Goal: Book appointment/travel/reservation

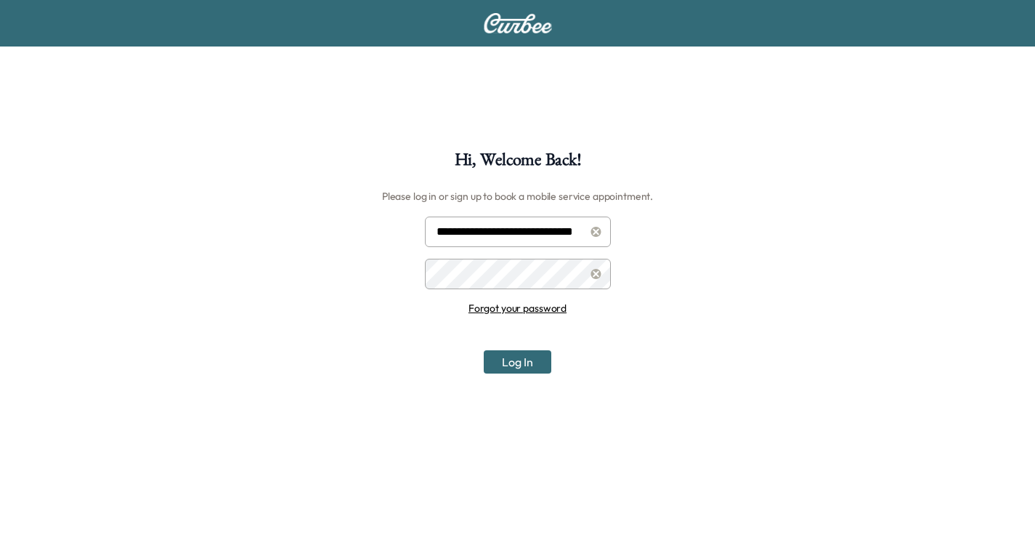
click at [536, 227] on input "**********" at bounding box center [518, 231] width 186 height 30
type input "**********"
click at [505, 361] on button "Log In" at bounding box center [518, 361] width 68 height 23
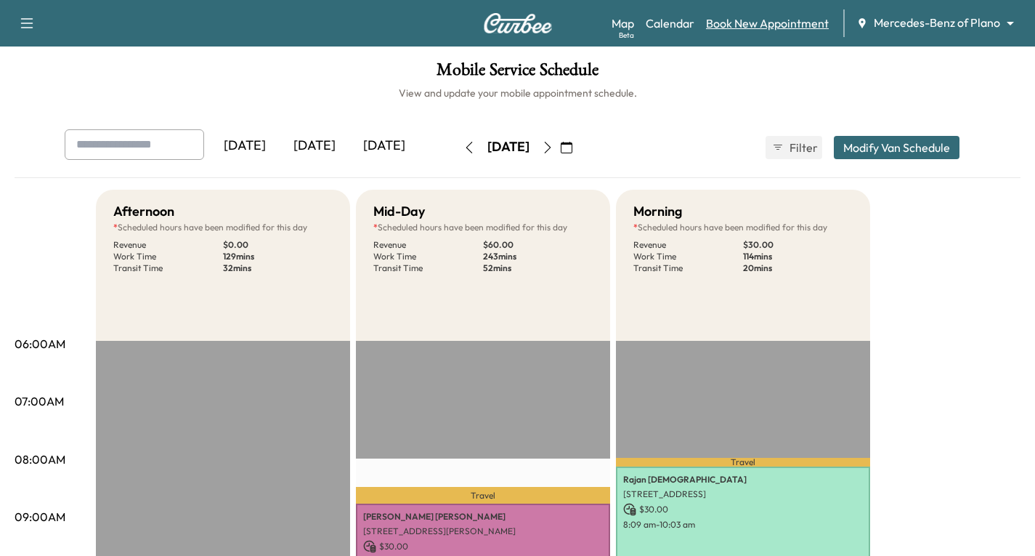
click at [759, 25] on link "Book New Appointment" at bounding box center [767, 23] width 123 height 17
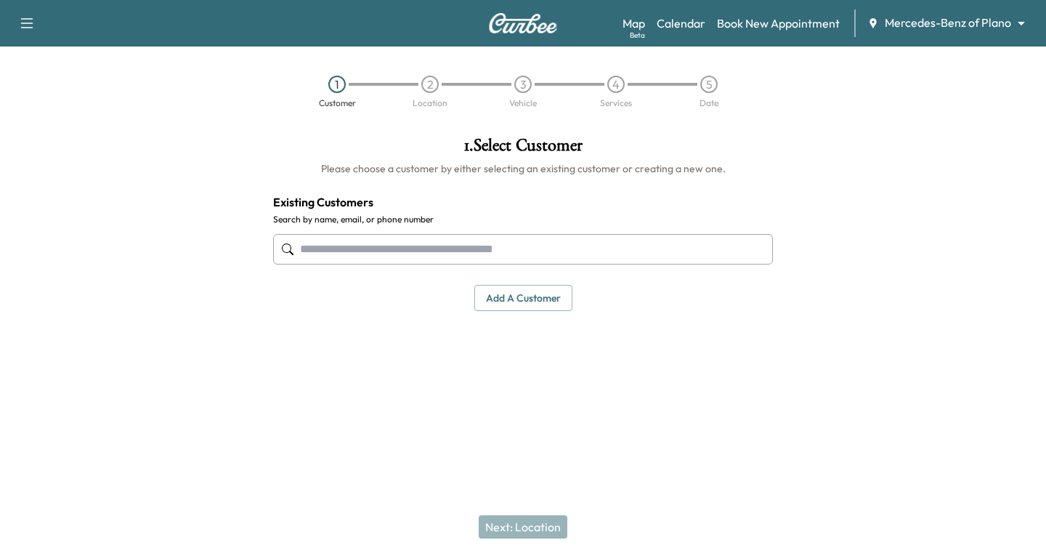
click at [301, 244] on input "text" at bounding box center [523, 249] width 500 height 30
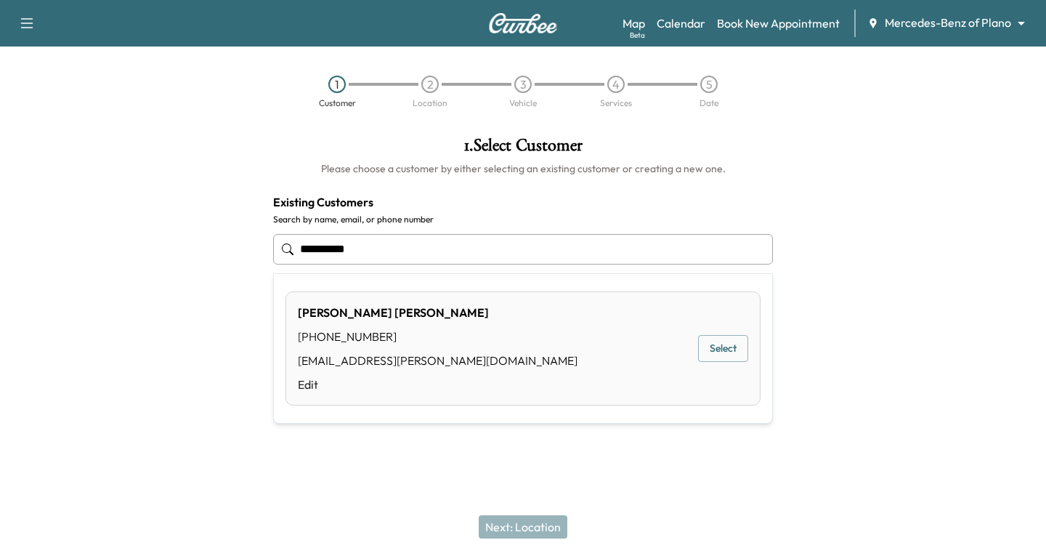
click at [731, 348] on button "Select" at bounding box center [723, 348] width 50 height 27
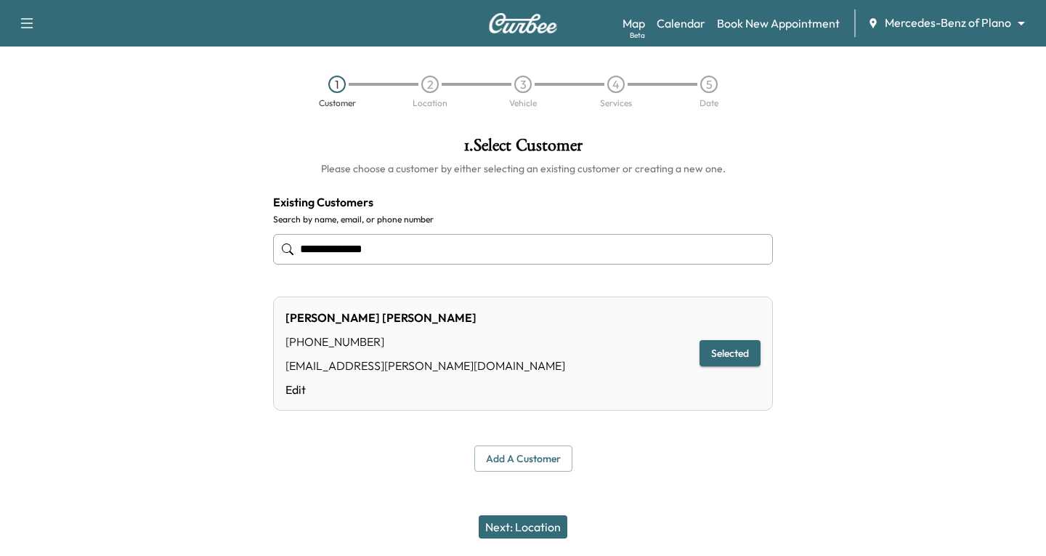
type input "**********"
click at [744, 347] on button "Selected" at bounding box center [729, 353] width 61 height 27
click at [538, 529] on button "Next: Location" at bounding box center [523, 526] width 89 height 23
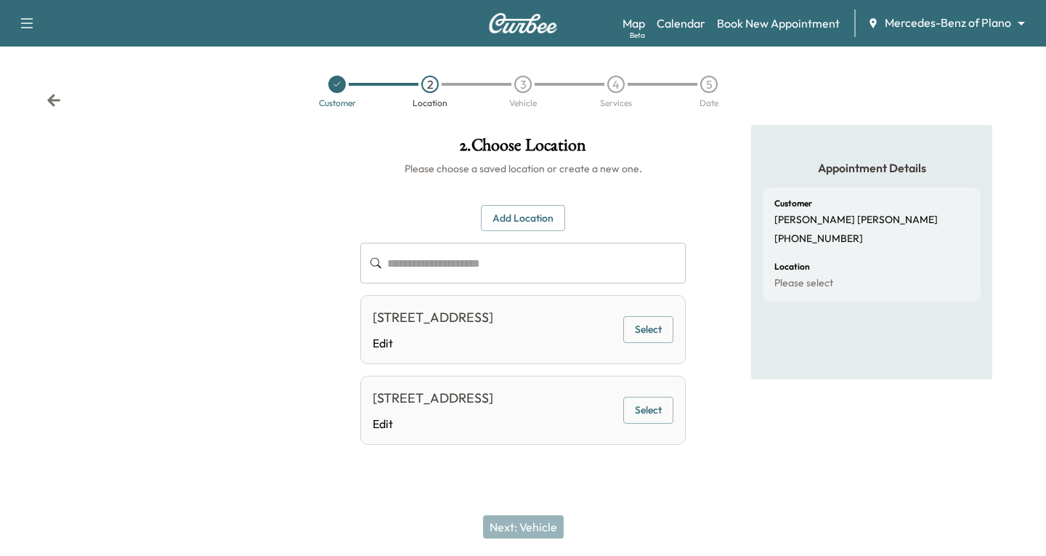
click at [650, 423] on button "Select" at bounding box center [648, 409] width 50 height 27
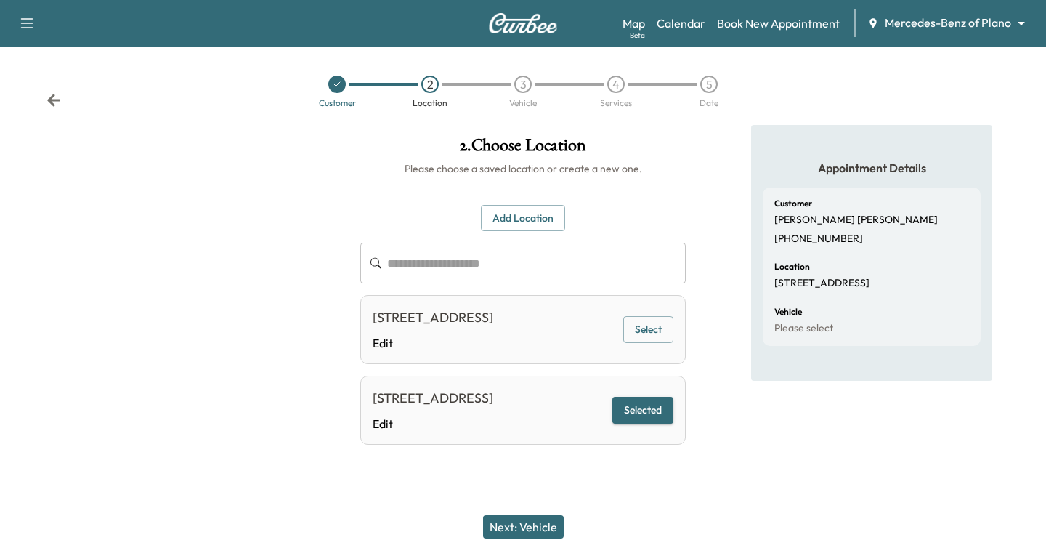
click at [524, 529] on button "Next: Vehicle" at bounding box center [523, 526] width 81 height 23
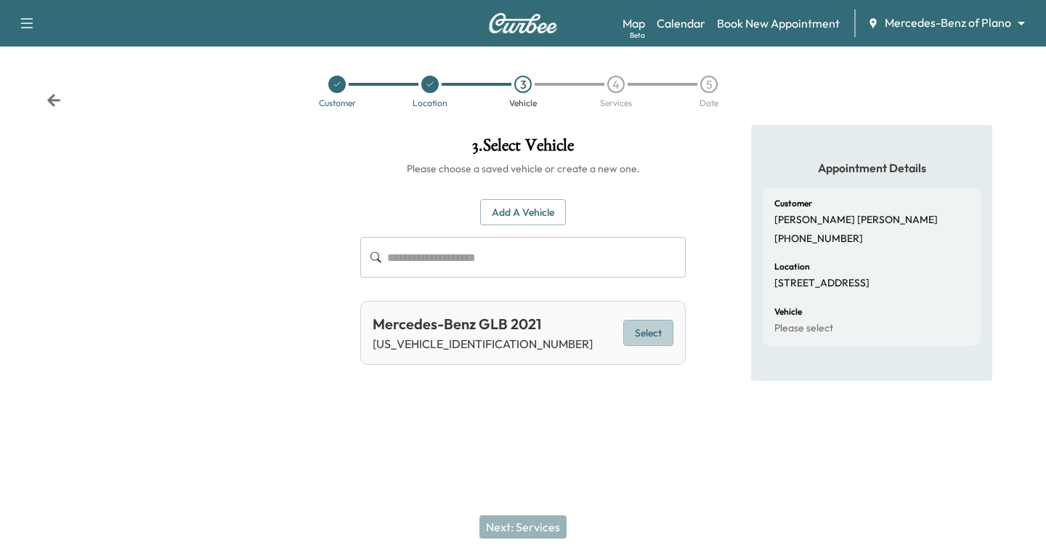
click at [646, 324] on button "Select" at bounding box center [648, 333] width 50 height 27
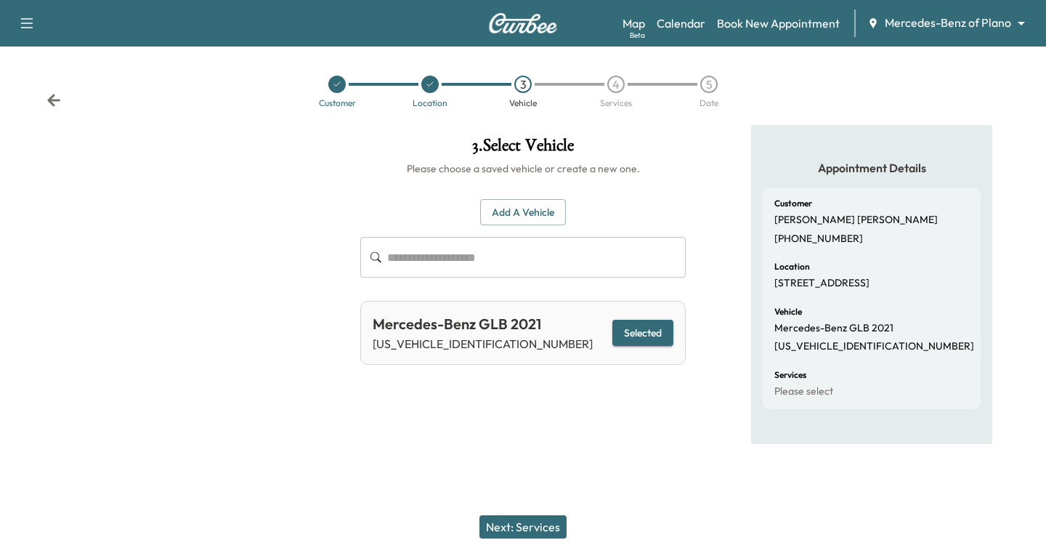
click at [511, 528] on button "Next: Services" at bounding box center [522, 526] width 87 height 23
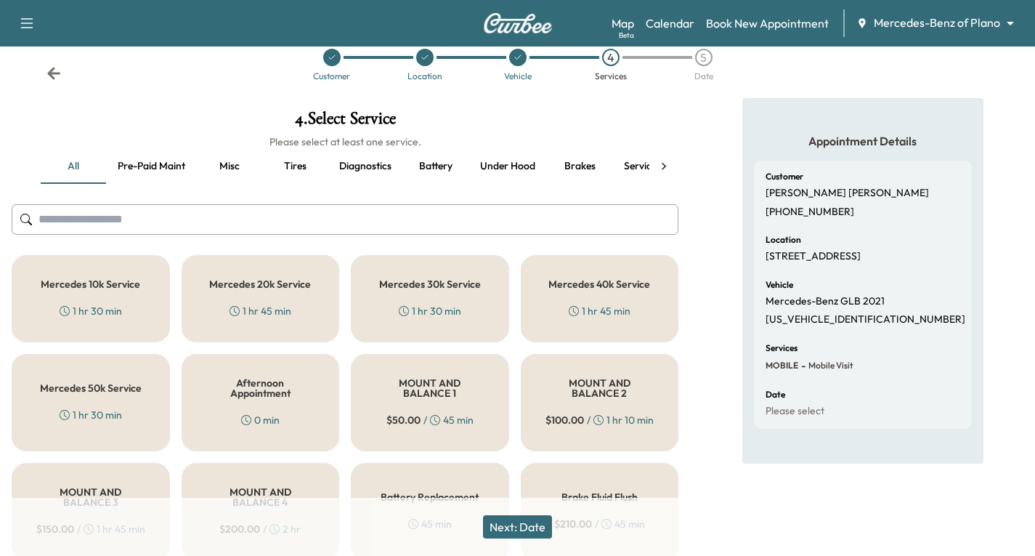
scroll to position [73, 0]
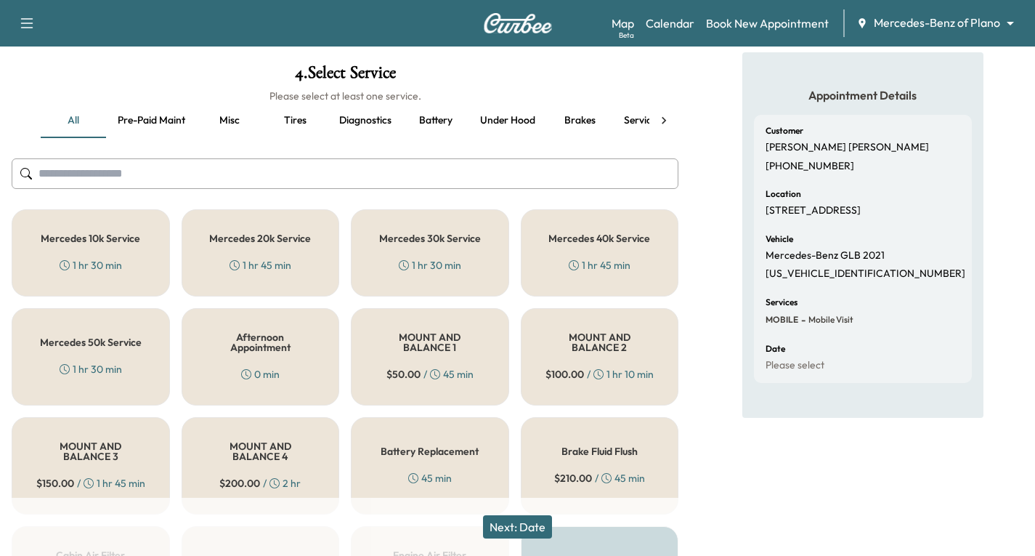
click at [599, 261] on div "1 hr 45 min" at bounding box center [600, 265] width 62 height 15
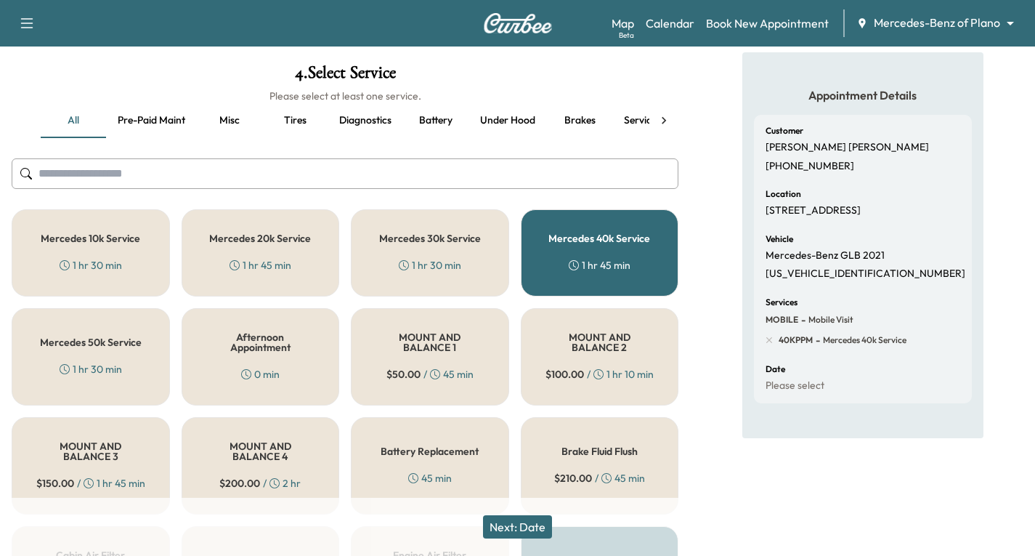
click at [425, 261] on div "1 hr 30 min" at bounding box center [430, 265] width 62 height 15
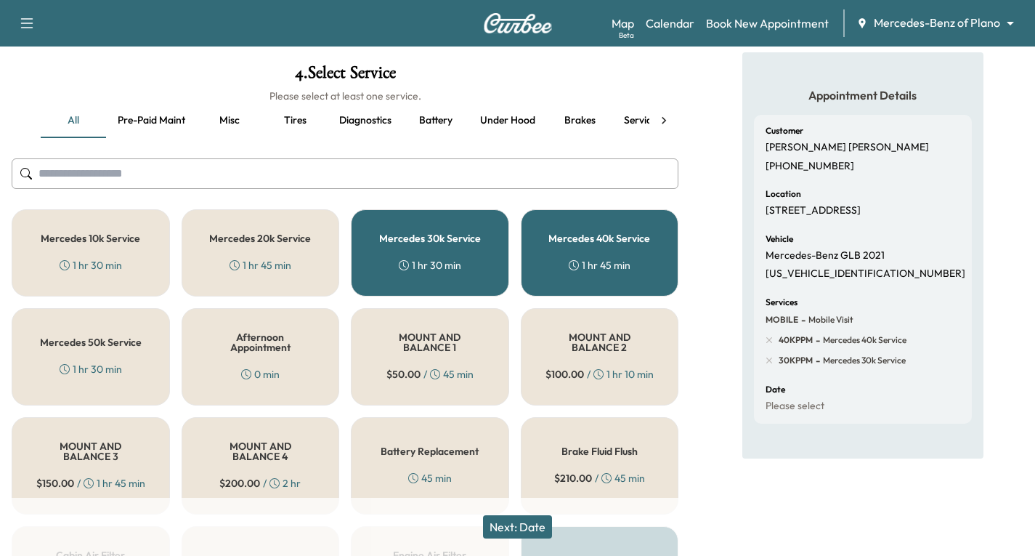
click at [630, 264] on div "1 hr 45 min" at bounding box center [600, 265] width 62 height 15
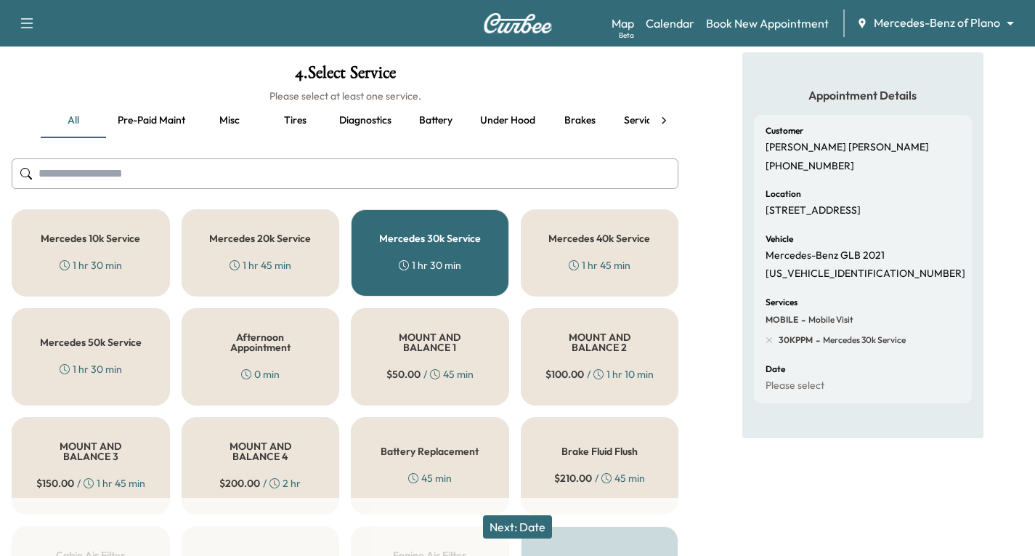
click at [534, 528] on button "Next: Date" at bounding box center [517, 526] width 69 height 23
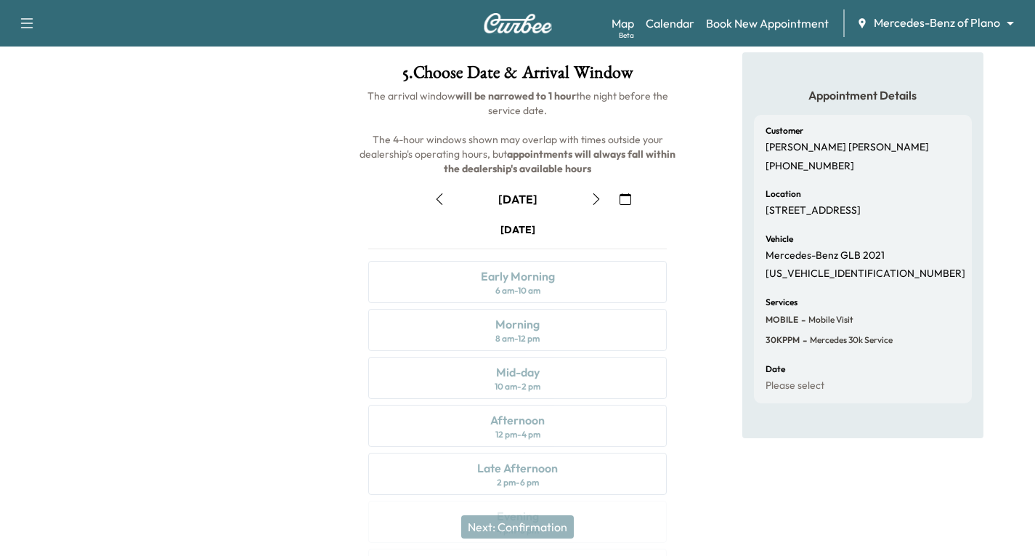
click at [626, 203] on icon "button" at bounding box center [625, 199] width 12 height 12
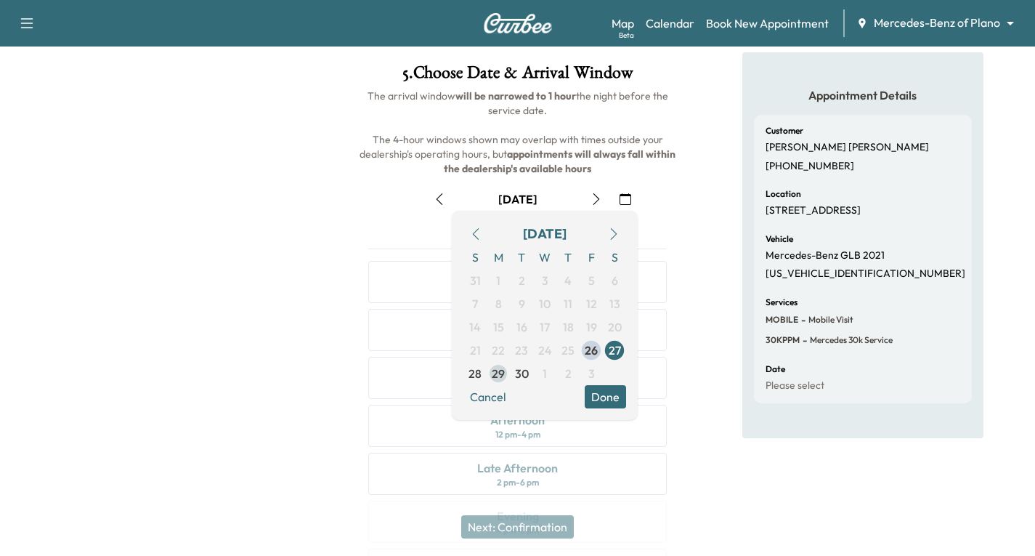
click at [491, 378] on span "29" at bounding box center [498, 373] width 23 height 23
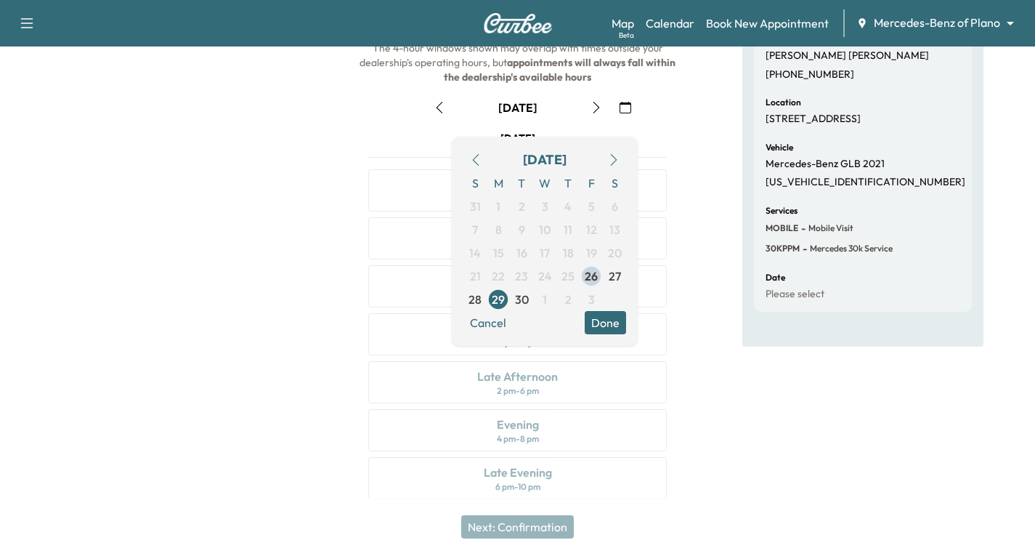
scroll to position [171, 0]
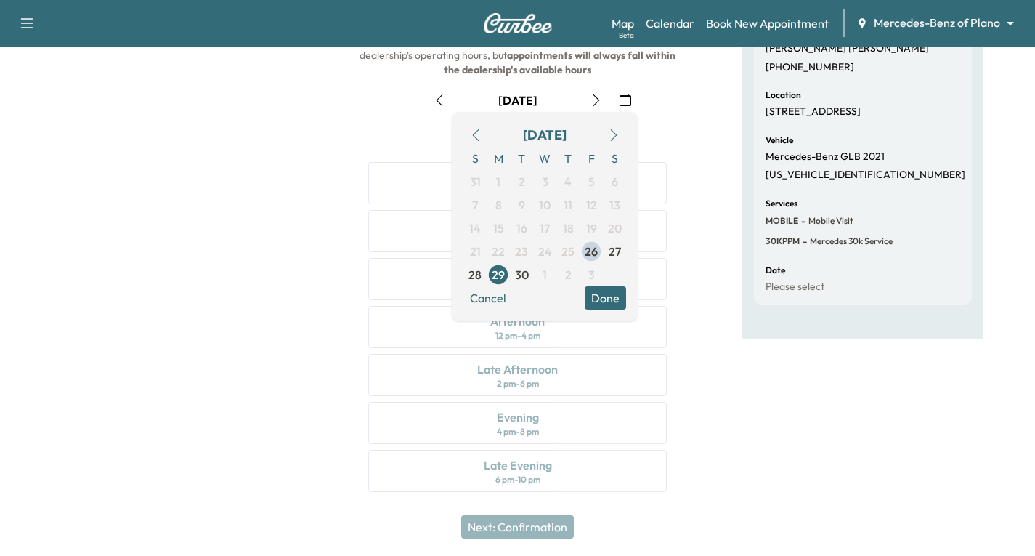
click at [620, 294] on button "Done" at bounding box center [605, 297] width 41 height 23
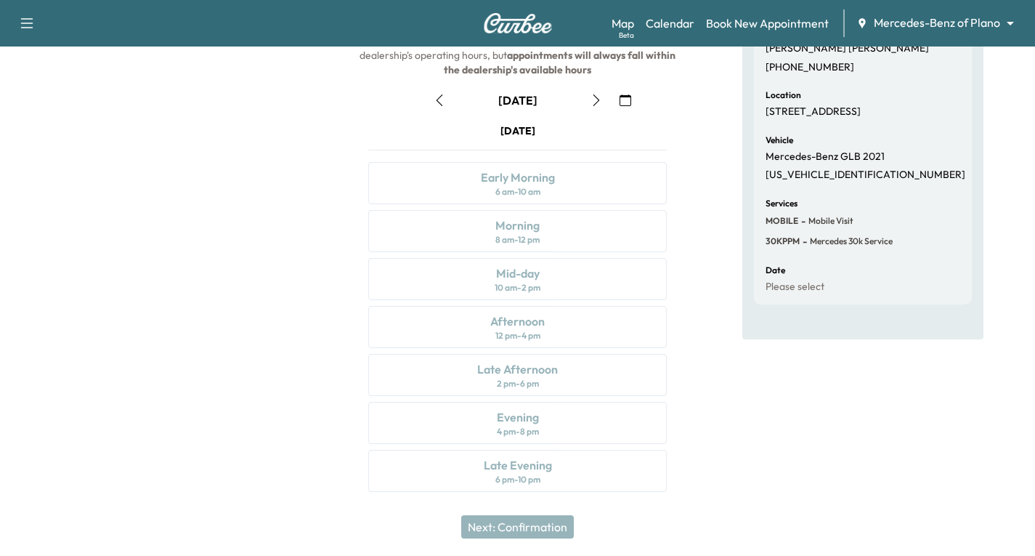
click at [595, 102] on icon "button" at bounding box center [596, 100] width 12 height 12
click at [625, 96] on icon "button" at bounding box center [625, 100] width 12 height 12
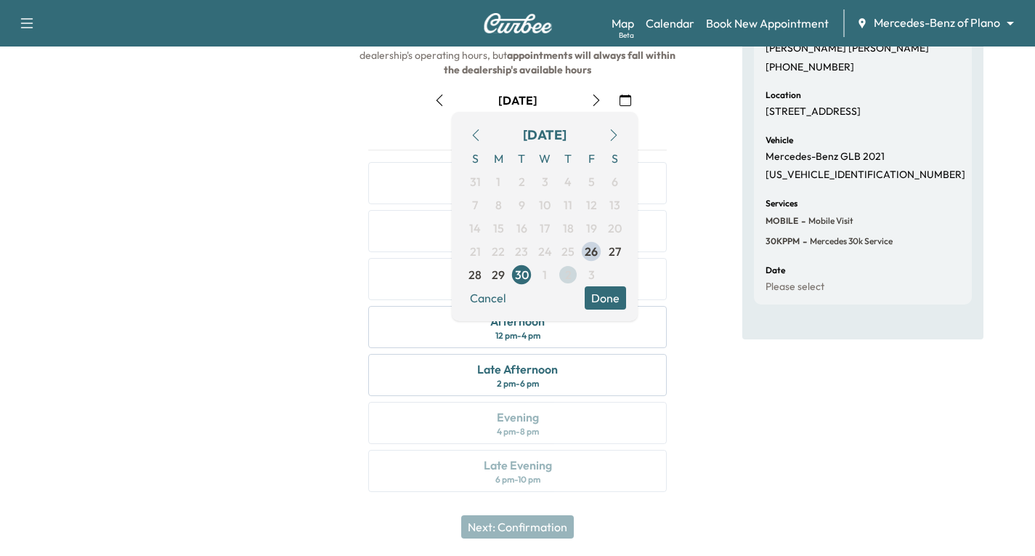
click at [567, 274] on span "2" at bounding box center [568, 274] width 7 height 17
click at [607, 306] on button "Done" at bounding box center [605, 297] width 41 height 23
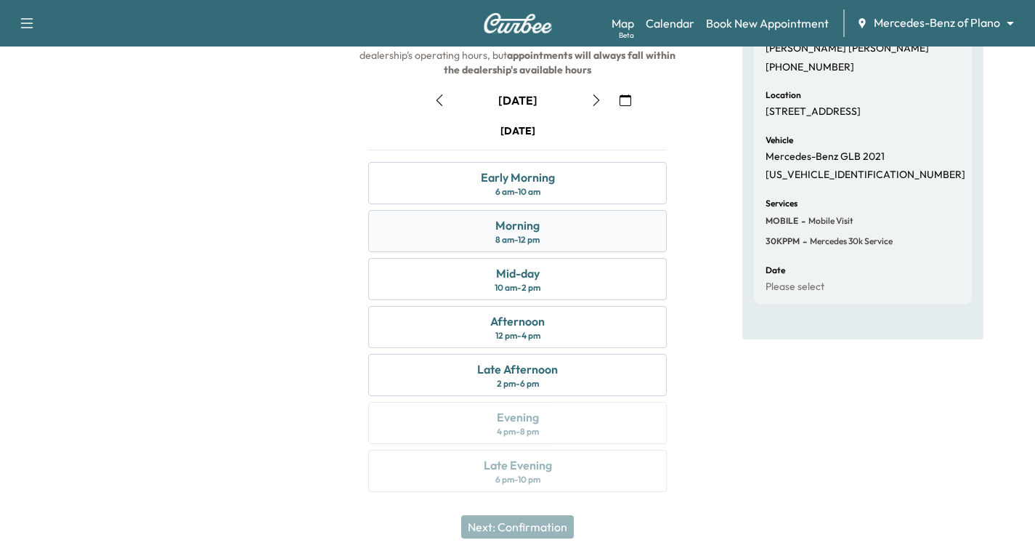
click at [577, 230] on div "Morning 8 am - 12 pm" at bounding box center [517, 231] width 298 height 42
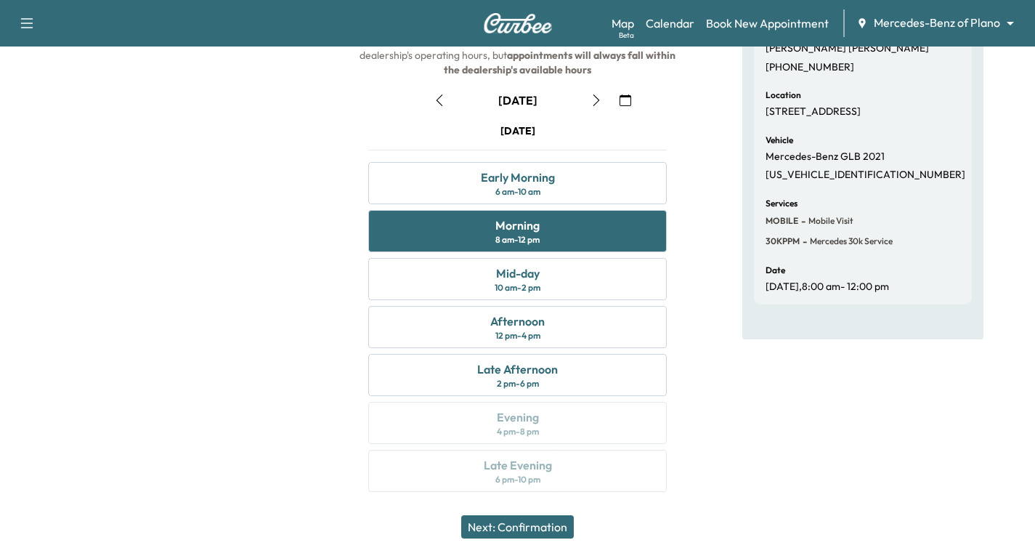
click at [542, 522] on button "Next: Confirmation" at bounding box center [517, 526] width 113 height 23
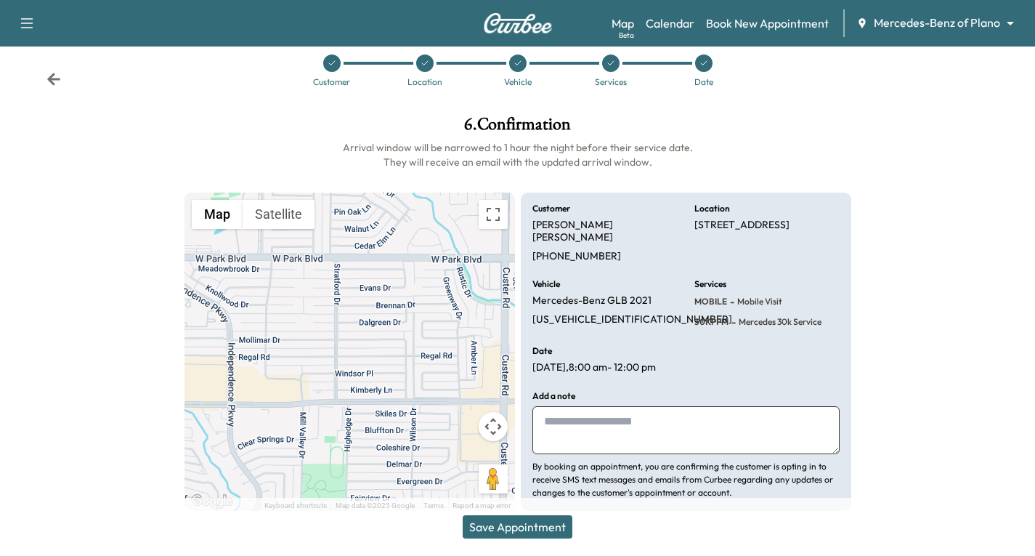
click at [524, 526] on button "Save Appointment" at bounding box center [518, 526] width 110 height 23
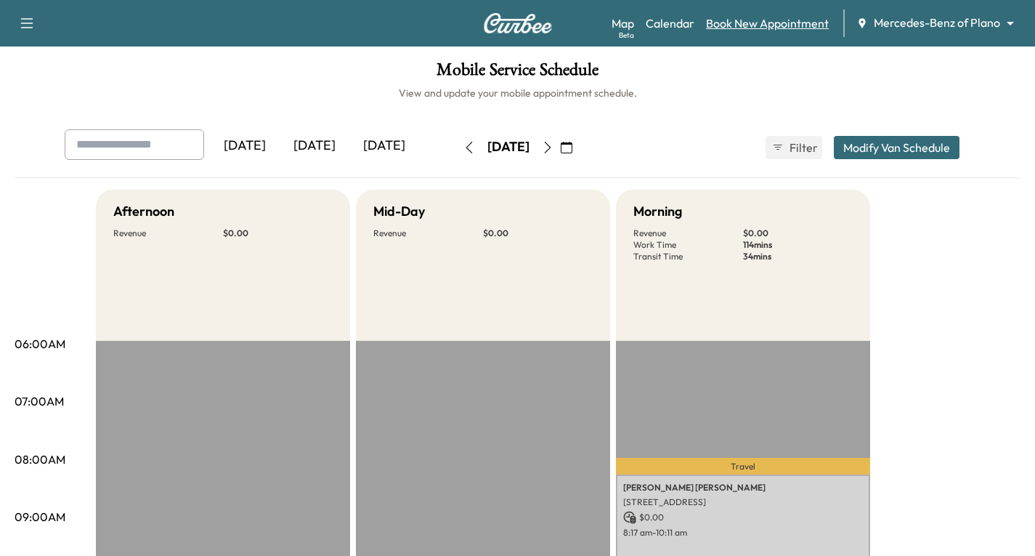
click at [768, 27] on link "Book New Appointment" at bounding box center [767, 23] width 123 height 17
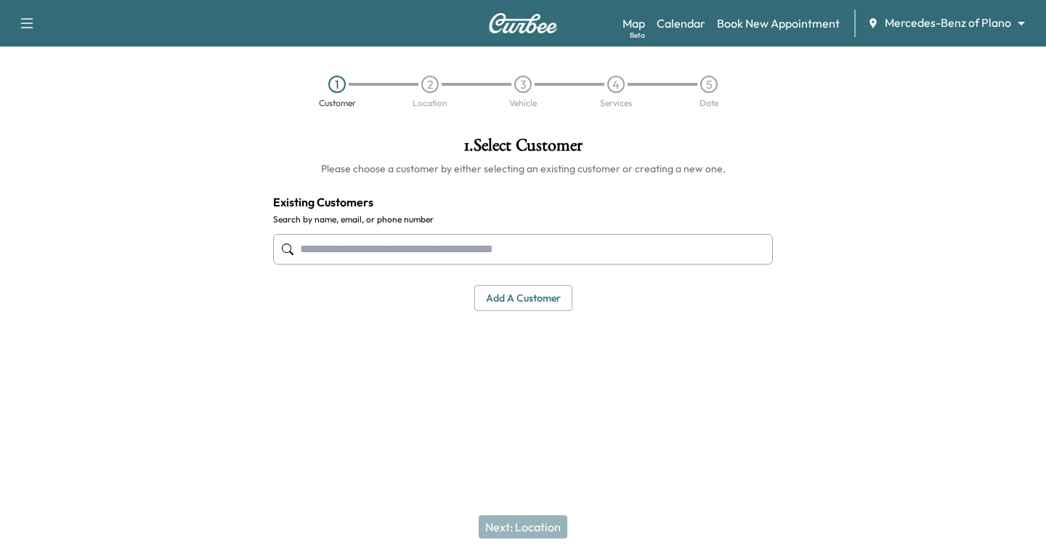
click at [322, 253] on input "text" at bounding box center [523, 249] width 500 height 30
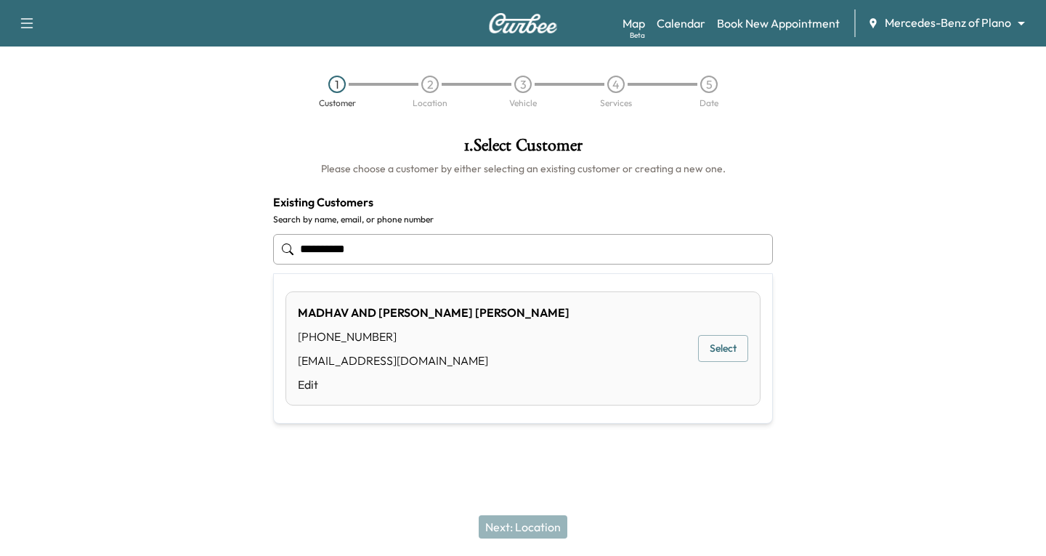
click at [731, 344] on button "Select" at bounding box center [723, 348] width 50 height 27
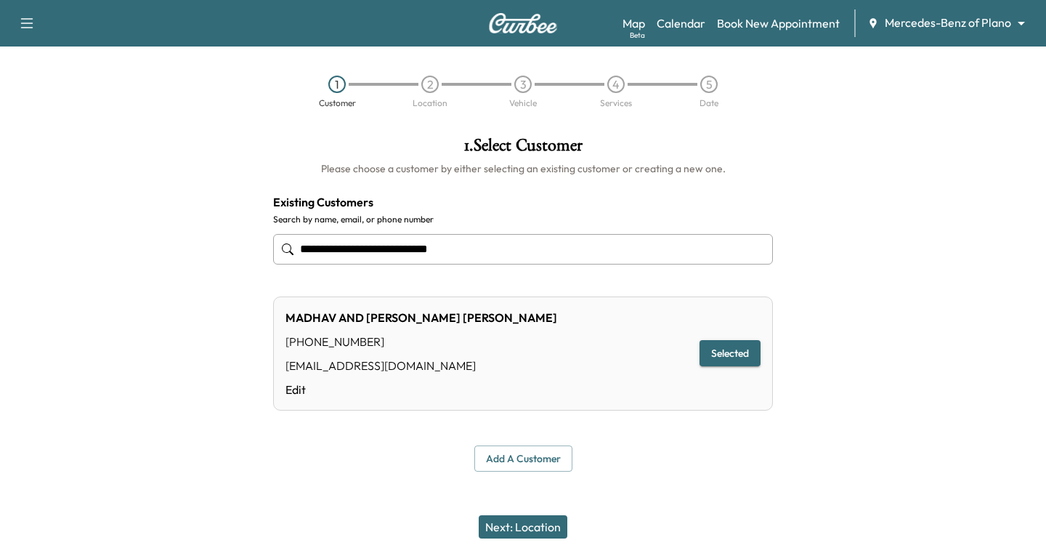
type input "**********"
click at [534, 523] on button "Next: Location" at bounding box center [523, 526] width 89 height 23
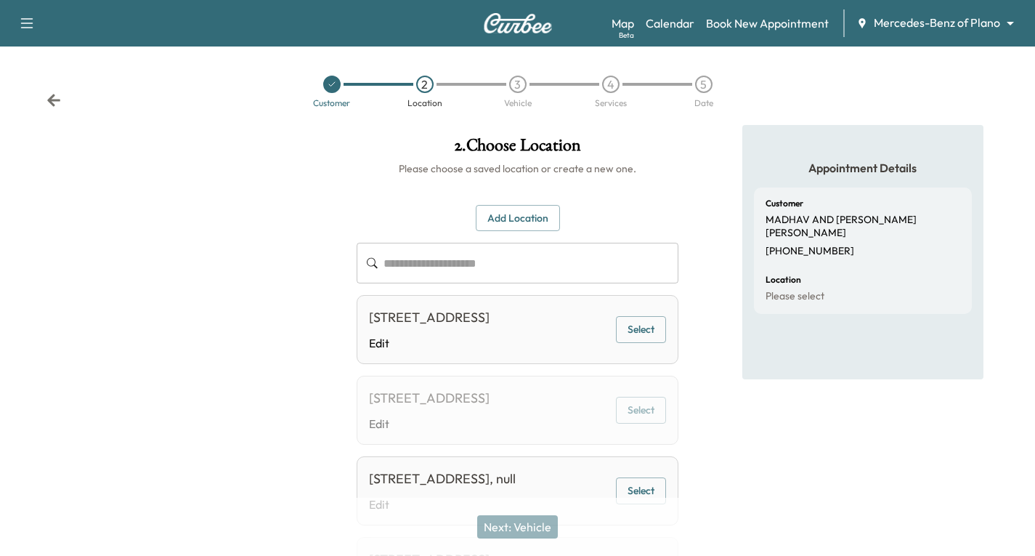
click at [53, 99] on icon at bounding box center [53, 100] width 13 height 12
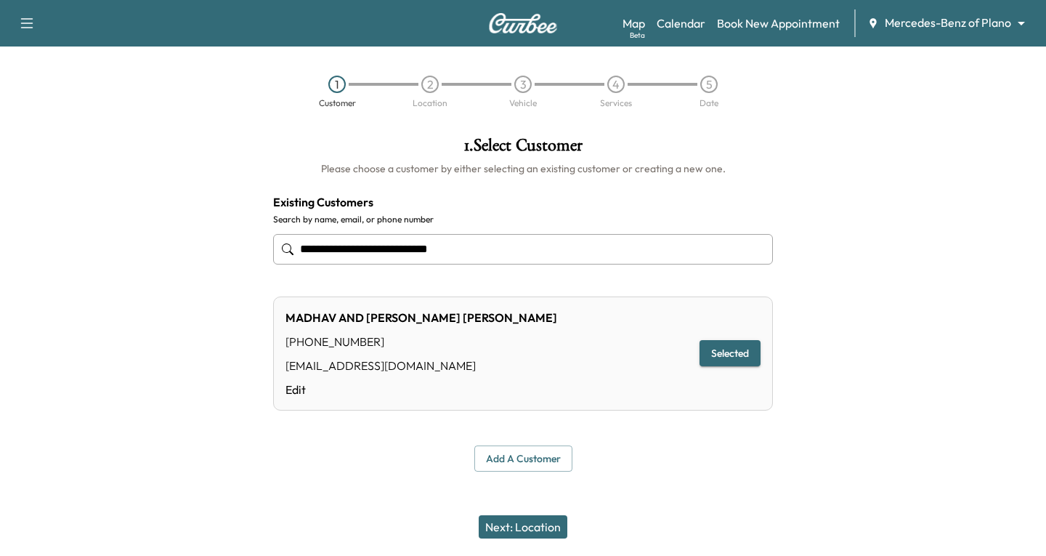
click at [53, 99] on div "1 Customer 2 Location 3 Vehicle 4 Services 5 Date" at bounding box center [523, 91] width 1046 height 67
drag, startPoint x: 542, startPoint y: 251, endPoint x: 296, endPoint y: 269, distance: 246.9
click at [296, 269] on div "**********" at bounding box center [523, 249] width 500 height 48
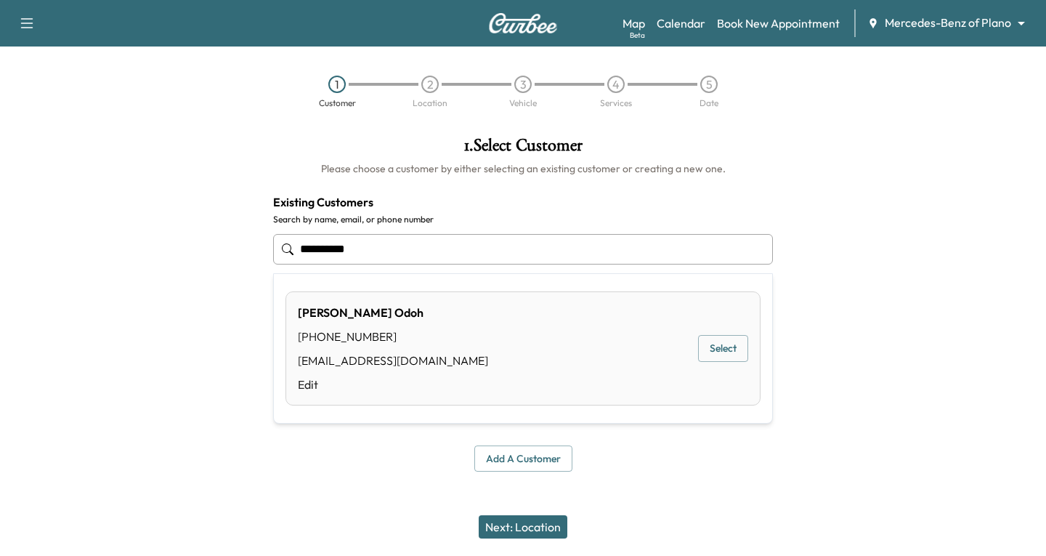
click at [696, 349] on div "[PERSON_NAME] [PHONE_NUMBER] [EMAIL_ADDRESS][DOMAIN_NAME] Edit Select" at bounding box center [522, 348] width 475 height 114
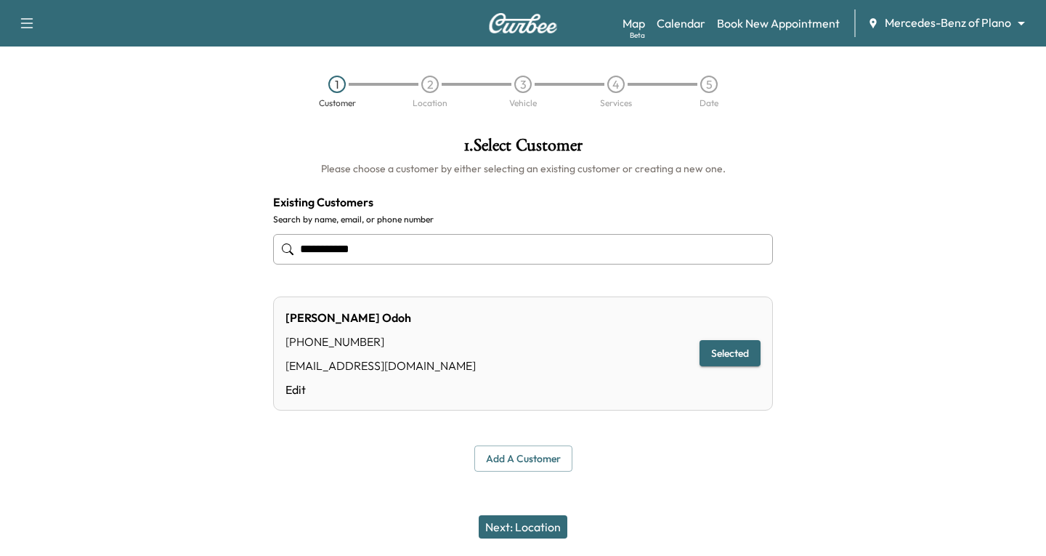
type input "**********"
click at [494, 526] on button "Next: Location" at bounding box center [523, 526] width 89 height 23
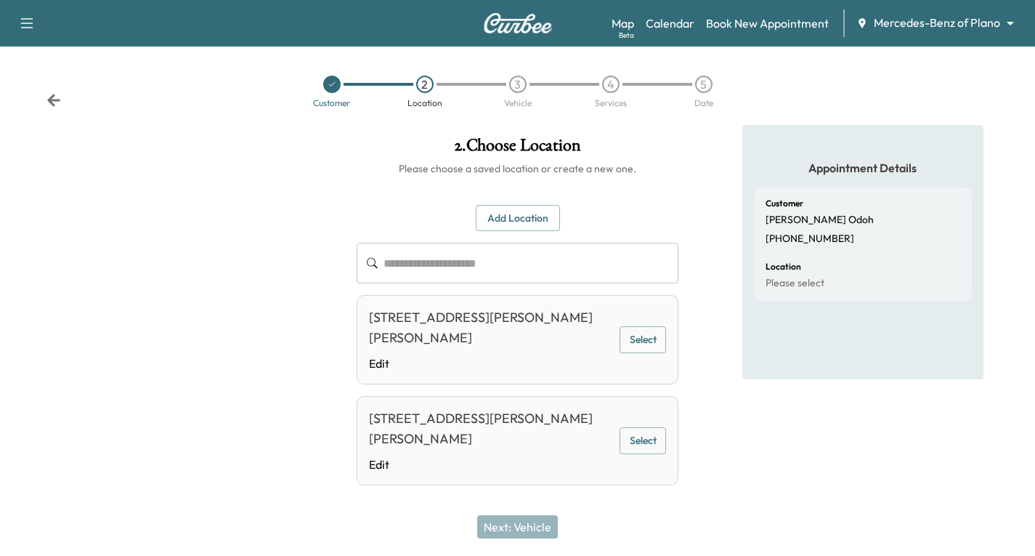
click at [25, 15] on icon "button" at bounding box center [26, 23] width 17 height 17
click at [53, 76] on button "Log Out" at bounding box center [51, 81] width 54 height 23
